Goal: Task Accomplishment & Management: Use online tool/utility

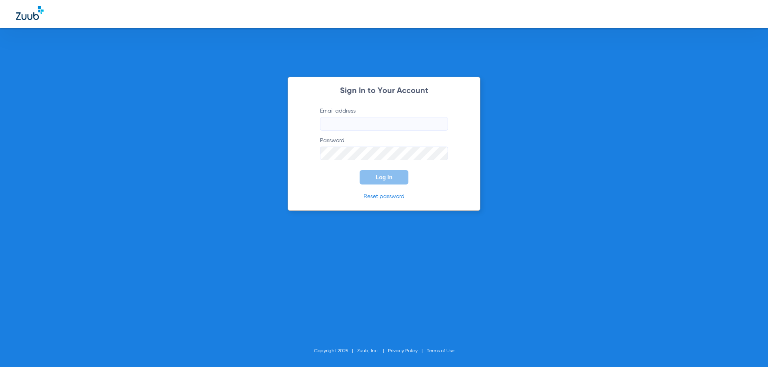
type input "[PERSON_NAME][EMAIL_ADDRESS][PERSON_NAME][DOMAIN_NAME]"
click at [392, 182] on button "Log In" at bounding box center [383, 177] width 49 height 14
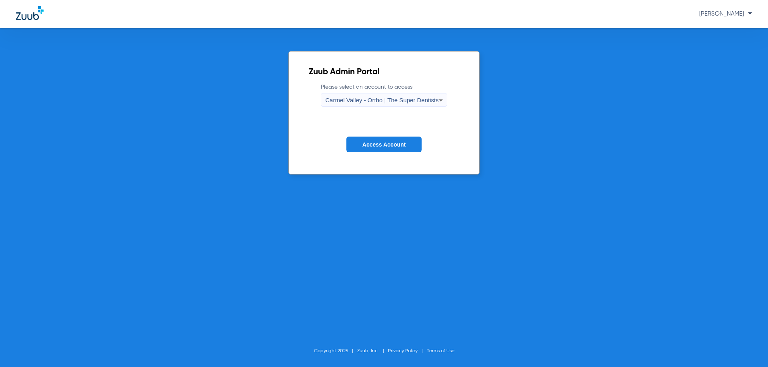
click at [383, 103] on span "Carmel Valley - Ortho | The Super Dentists" at bounding box center [381, 100] width 113 height 7
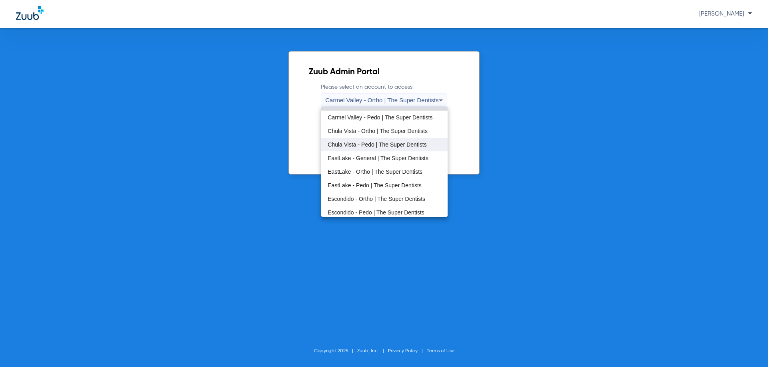
scroll to position [40, 0]
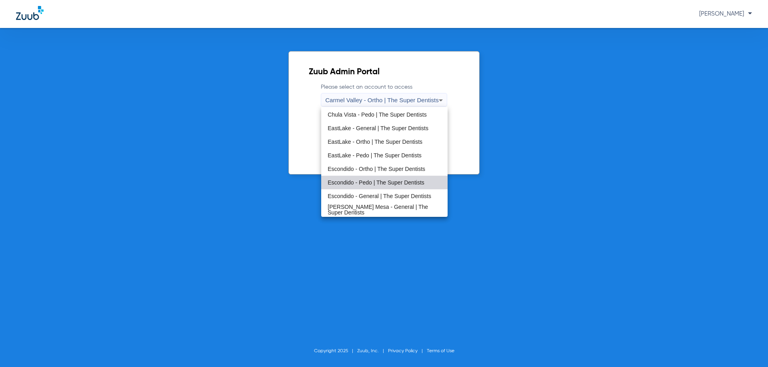
click at [393, 180] on span "Escondido - Pedo | The Super Dentists" at bounding box center [375, 183] width 97 height 6
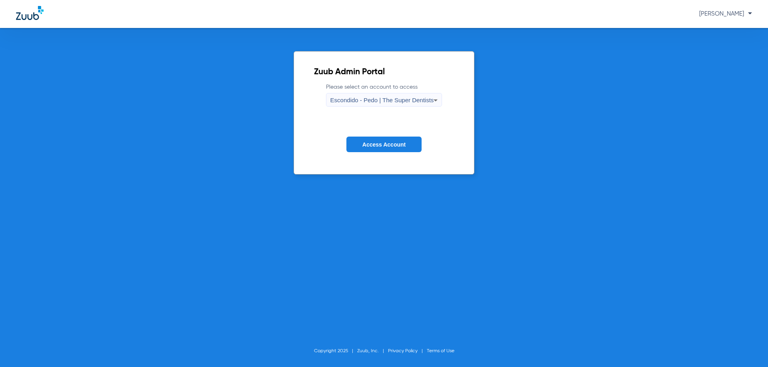
click at [382, 150] on button "Access Account" at bounding box center [383, 145] width 75 height 16
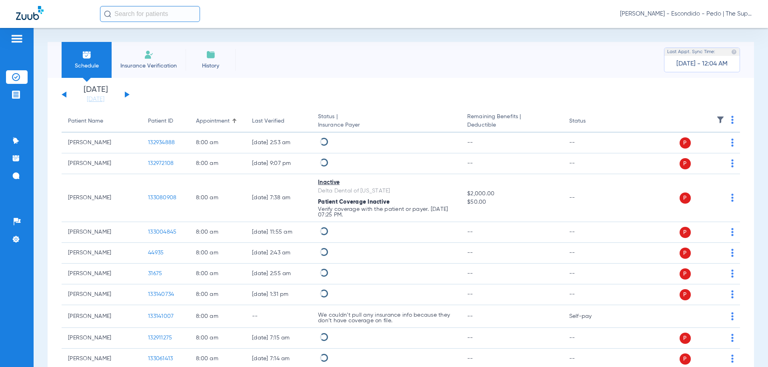
click at [128, 4] on div "[PERSON_NAME] - Escondido - Pedo | The Super Dentists" at bounding box center [384, 14] width 768 height 28
click at [137, 10] on input "text" at bounding box center [150, 14] width 100 height 16
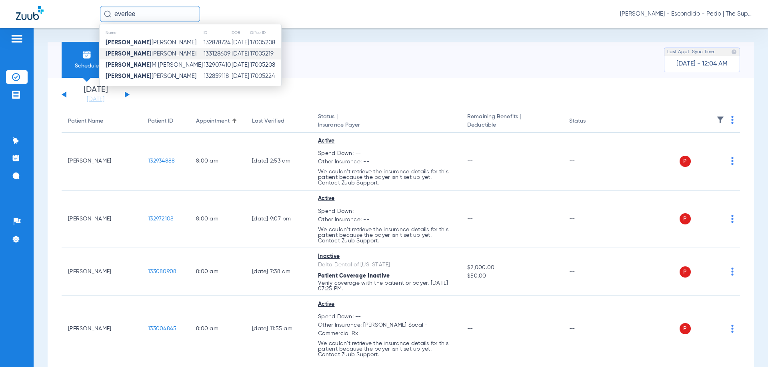
type input "everlee"
click at [231, 52] on td "[DATE]" at bounding box center [240, 53] width 18 height 11
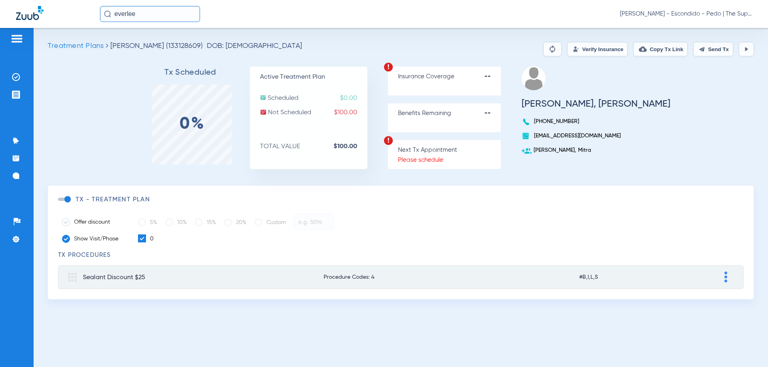
click at [594, 47] on button "Verify Insurance" at bounding box center [597, 49] width 60 height 14
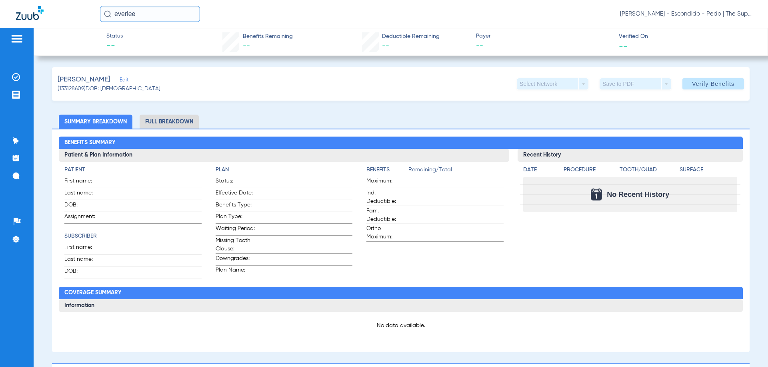
click at [168, 18] on input "everlee" at bounding box center [150, 14] width 100 height 16
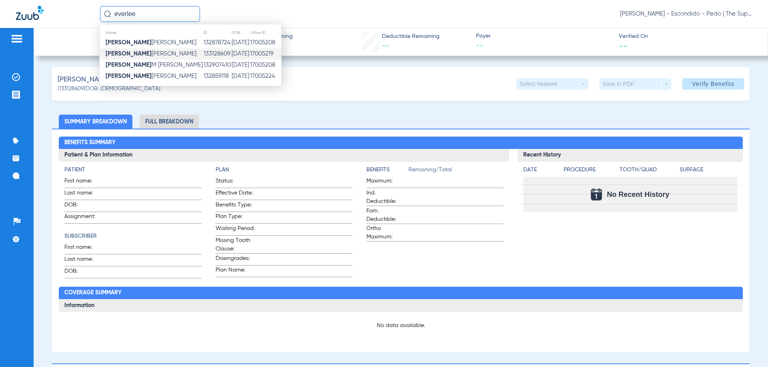
click at [231, 52] on td "[DATE]" at bounding box center [240, 53] width 18 height 11
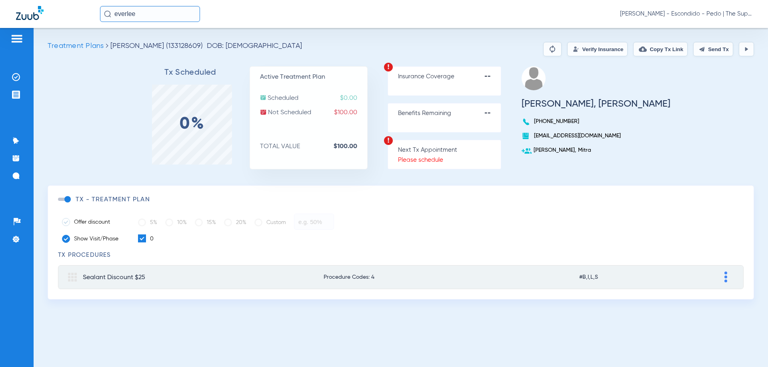
click at [586, 46] on button "Verify Insurance" at bounding box center [597, 49] width 60 height 14
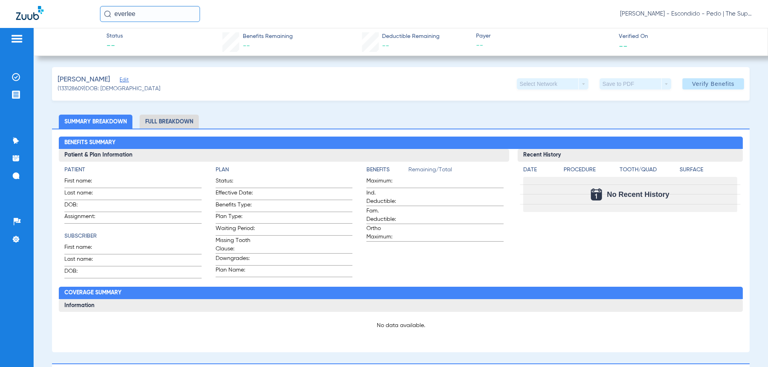
click at [172, 6] on input "everlee" at bounding box center [150, 14] width 100 height 16
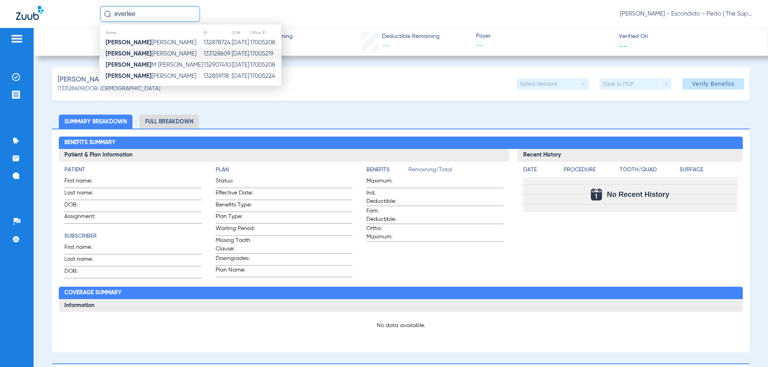
click at [203, 55] on td "133128609" at bounding box center [217, 53] width 28 height 11
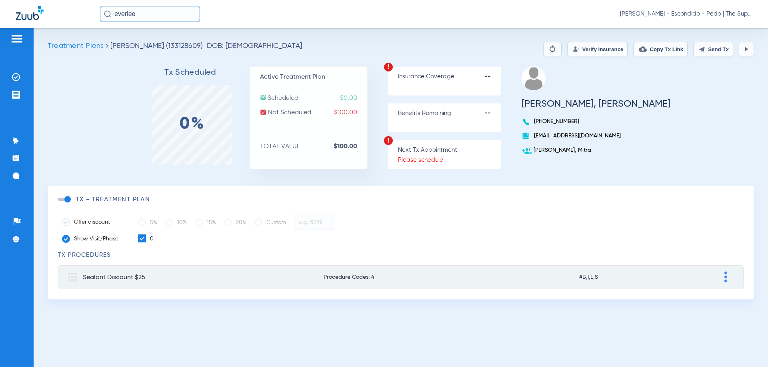
click at [570, 49] on button "Verify Insurance" at bounding box center [597, 49] width 60 height 14
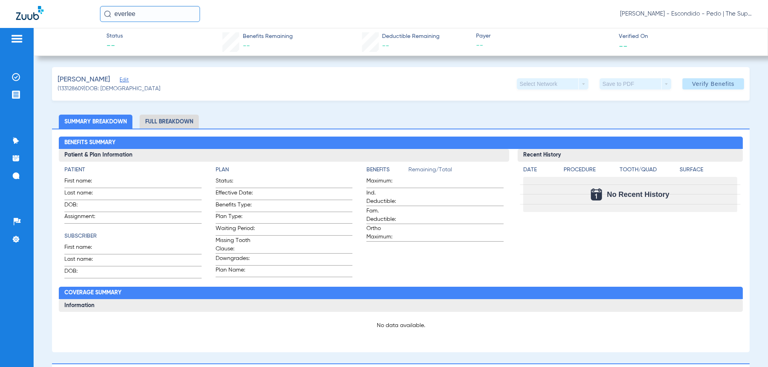
click at [154, 2] on div "[PERSON_NAME] [PERSON_NAME] - Escondido - Pedo | The Super Dentists" at bounding box center [384, 14] width 768 height 28
drag, startPoint x: 154, startPoint y: 14, endPoint x: -11, endPoint y: 29, distance: 166.1
click at [0, 29] on html "[PERSON_NAME] [PERSON_NAME] - Escondido - Pedo | The Super Dentists Patients In…" at bounding box center [384, 183] width 768 height 367
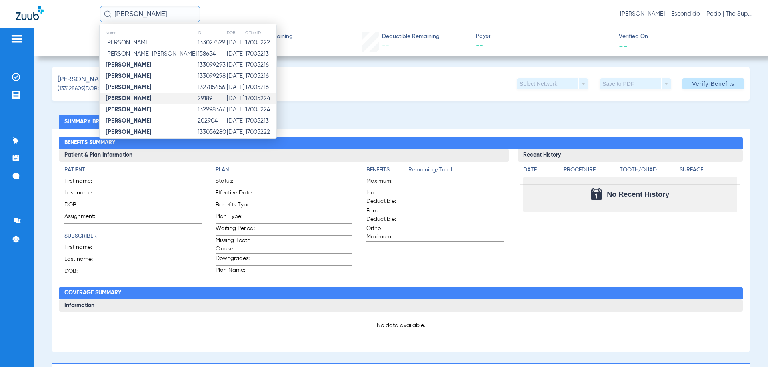
type input "[PERSON_NAME]"
click at [249, 102] on td "17005224" at bounding box center [261, 98] width 32 height 11
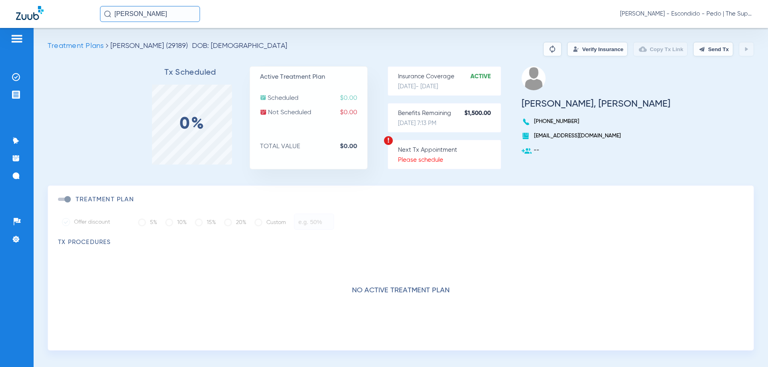
click at [570, 53] on button "Verify Insurance" at bounding box center [597, 49] width 60 height 14
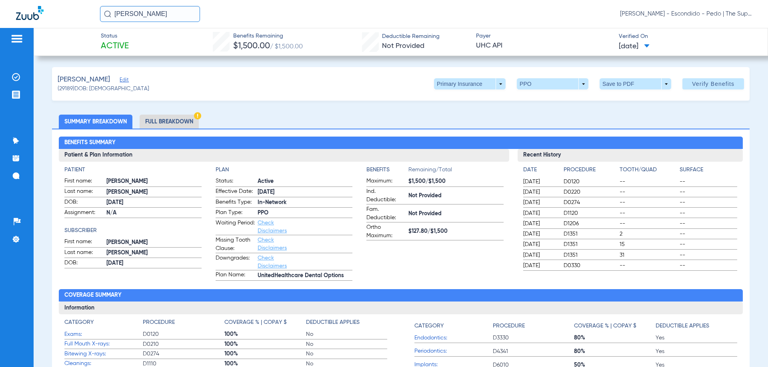
click at [649, 42] on span "[DATE]" at bounding box center [633, 47] width 31 height 10
click at [671, 37] on div at bounding box center [384, 183] width 768 height 367
click at [717, 89] on span at bounding box center [713, 83] width 62 height 19
click at [168, 116] on li "Full Breakdown" at bounding box center [169, 122] width 59 height 14
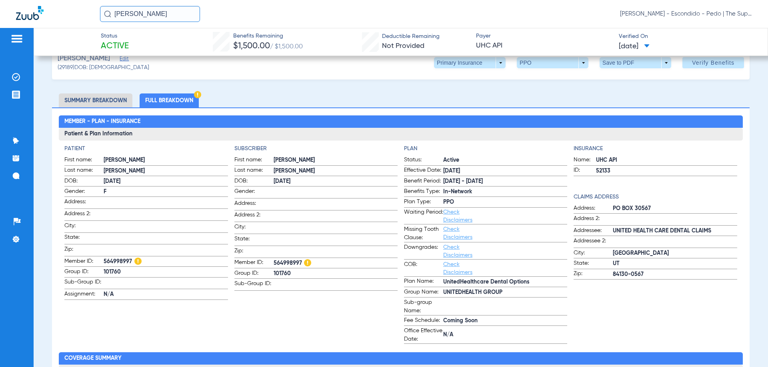
scroll to position [40, 0]
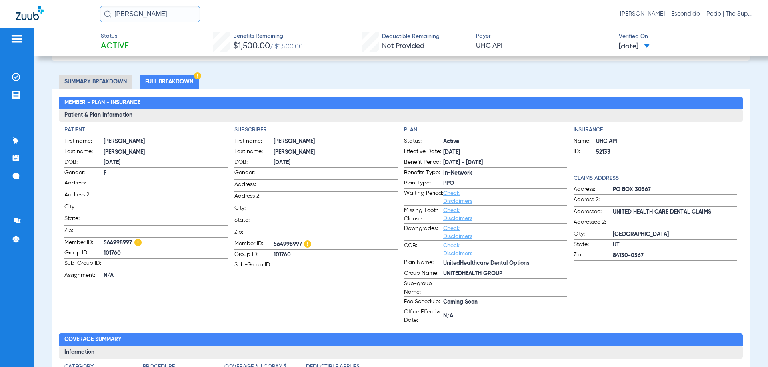
drag, startPoint x: 165, startPoint y: 17, endPoint x: 24, endPoint y: 8, distance: 141.8
click at [24, 8] on div "[PERSON_NAME] [PERSON_NAME] - Escondido - Pedo | The Super Dentists" at bounding box center [384, 14] width 768 height 28
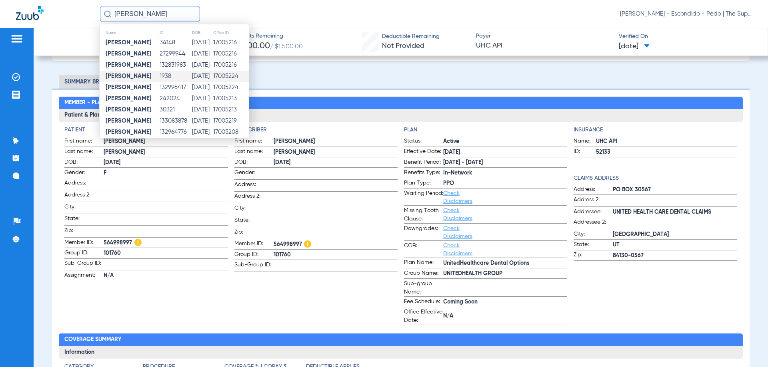
type input "[PERSON_NAME]"
click at [223, 78] on td "17005224" at bounding box center [231, 76] width 36 height 11
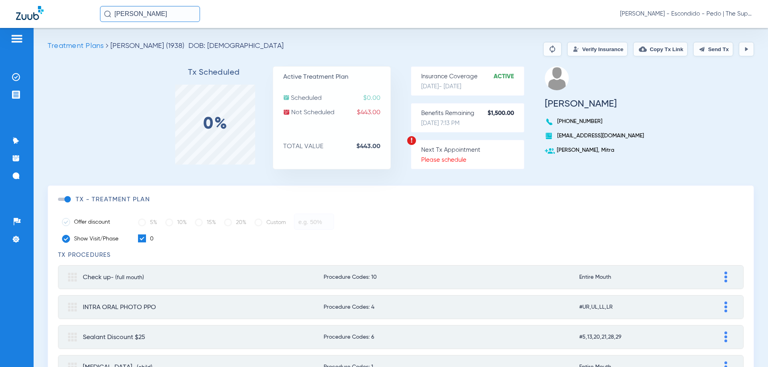
click at [574, 51] on button "Verify Insurance" at bounding box center [597, 49] width 60 height 14
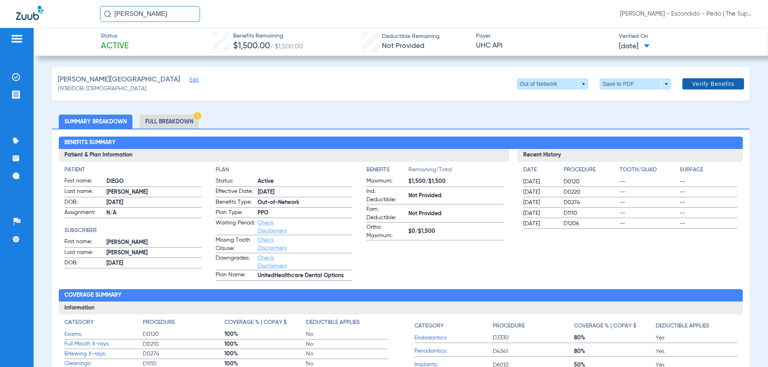
click at [692, 86] on span "Verify Benefits" at bounding box center [713, 84] width 42 height 6
click at [180, 124] on li "Full Breakdown" at bounding box center [169, 122] width 59 height 14
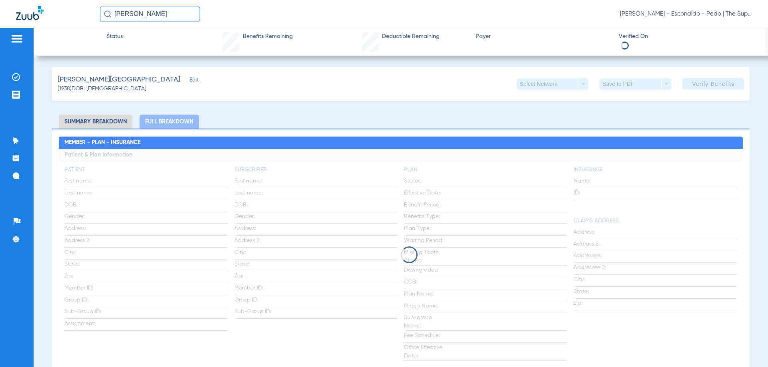
scroll to position [40, 0]
